Goal: Task Accomplishment & Management: Use online tool/utility

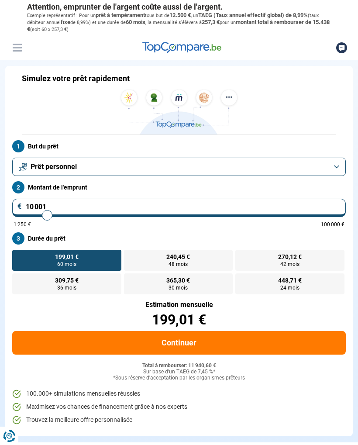
type input "9 500"
type input "9500"
type input "9 000"
type input "9000"
type input "8 250"
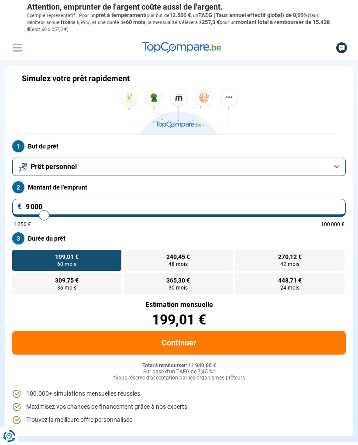
type input "8250"
type input "7 000"
type input "7000"
type input "5 500"
type input "5500"
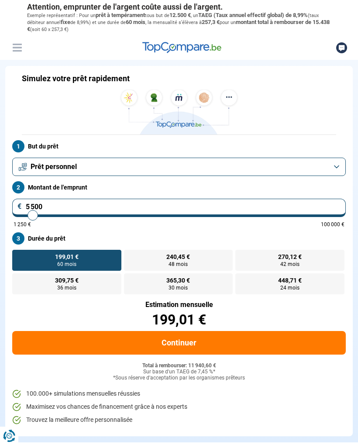
type input "4 000"
type input "4000"
type input "2 500"
type input "2500"
type input "1 250"
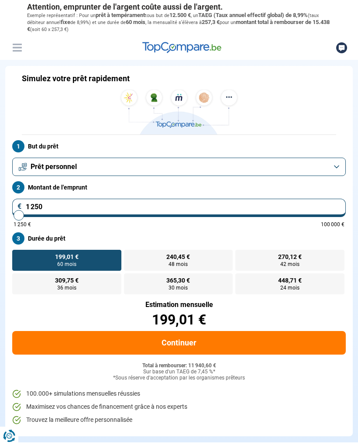
type input "1250"
radio input "true"
